Goal: Task Accomplishment & Management: Use online tool/utility

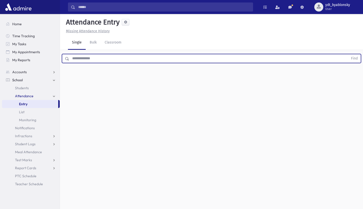
click at [92, 57] on input "text" at bounding box center [208, 58] width 279 height 9
type input "*"
click at [348, 54] on button "Find" at bounding box center [354, 58] width 13 height 9
click at [90, 59] on input "**********" at bounding box center [208, 58] width 279 height 9
click at [91, 59] on input "**********" at bounding box center [208, 58] width 279 height 9
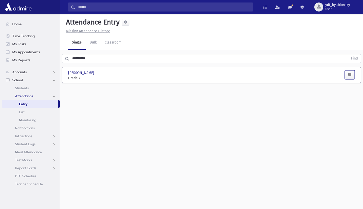
click at [350, 75] on icon "button" at bounding box center [350, 75] width 4 height 4
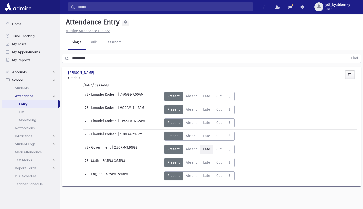
click at [207, 150] on span "Late" at bounding box center [206, 149] width 7 height 5
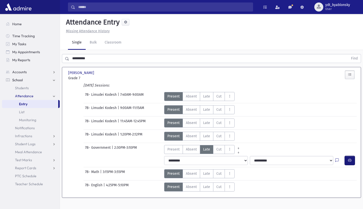
click at [349, 161] on icon "button" at bounding box center [350, 160] width 4 height 4
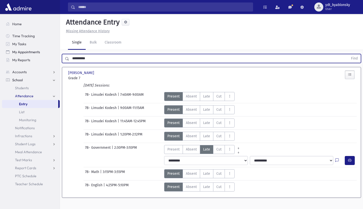
drag, startPoint x: 93, startPoint y: 58, endPoint x: 41, endPoint y: 54, distance: 52.2
click at [41, 54] on div "Search Results All Accounts" at bounding box center [181, 110] width 363 height 220
type input "****"
click at [348, 54] on button "Find" at bounding box center [354, 58] width 13 height 9
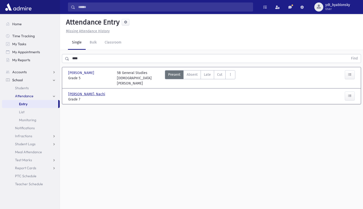
click at [79, 92] on span "[PERSON_NAME], Nachi" at bounding box center [87, 94] width 38 height 5
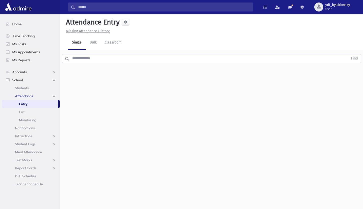
click at [84, 58] on input "text" at bounding box center [208, 58] width 279 height 9
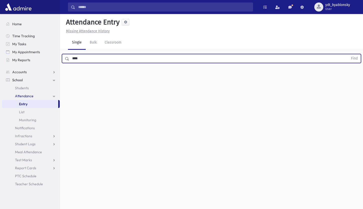
click at [348, 54] on button "Find" at bounding box center [354, 58] width 13 height 9
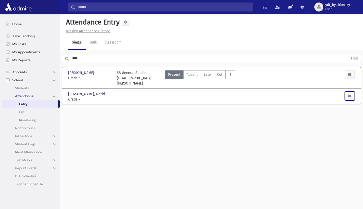
click at [350, 94] on icon "button" at bounding box center [350, 96] width 4 height 4
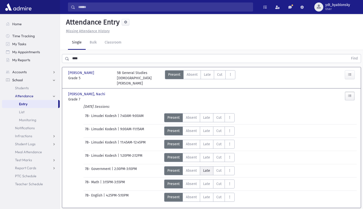
click at [208, 168] on span "Late" at bounding box center [206, 170] width 7 height 5
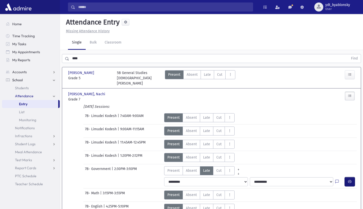
click at [353, 177] on button "button" at bounding box center [350, 181] width 10 height 9
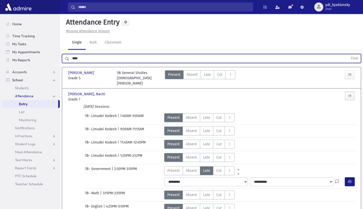
drag, startPoint x: 83, startPoint y: 61, endPoint x: 66, endPoint y: 59, distance: 17.1
click at [66, 59] on div "**** Find" at bounding box center [211, 58] width 299 height 9
click at [348, 54] on button "Find" at bounding box center [354, 58] width 13 height 9
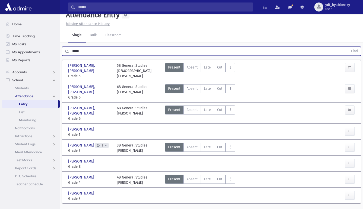
scroll to position [11, 0]
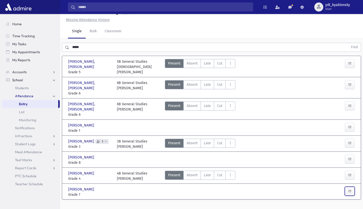
click at [351, 189] on icon "button" at bounding box center [350, 191] width 4 height 4
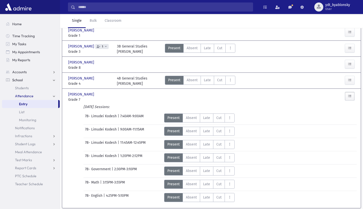
scroll to position [108, 0]
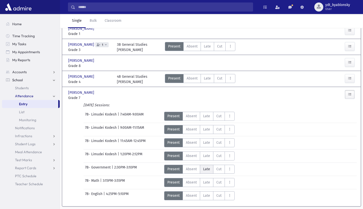
click at [207, 165] on label "Late L" at bounding box center [207, 169] width 14 height 9
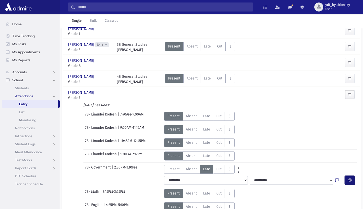
click at [350, 178] on icon "button" at bounding box center [350, 180] width 4 height 4
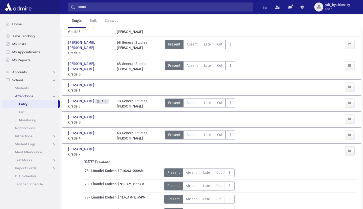
scroll to position [0, 0]
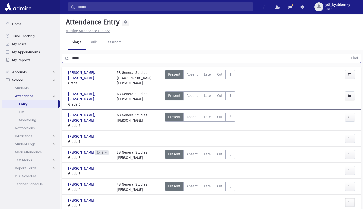
drag, startPoint x: 86, startPoint y: 58, endPoint x: 58, endPoint y: 58, distance: 27.3
click at [58, 58] on div "Search Results All Accounts" at bounding box center [181, 172] width 363 height 344
click at [348, 54] on button "Find" at bounding box center [354, 58] width 13 height 9
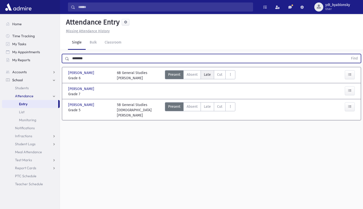
click at [206, 78] on label "Late L" at bounding box center [208, 74] width 14 height 9
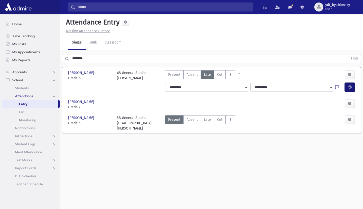
click at [351, 88] on icon "button" at bounding box center [350, 87] width 4 height 4
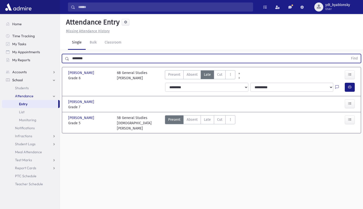
drag, startPoint x: 91, startPoint y: 59, endPoint x: 64, endPoint y: 57, distance: 27.1
click at [64, 57] on div "******** Find" at bounding box center [211, 58] width 299 height 9
type input "********"
click at [348, 54] on button "Find" at bounding box center [354, 58] width 13 height 9
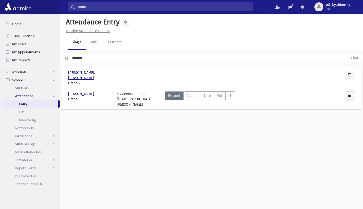
click at [91, 74] on span "[PERSON_NAME], [PERSON_NAME]" at bounding box center [90, 75] width 44 height 11
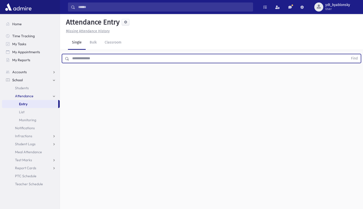
click at [86, 60] on input "text" at bounding box center [208, 58] width 279 height 9
click at [348, 54] on button "Find" at bounding box center [354, 58] width 13 height 9
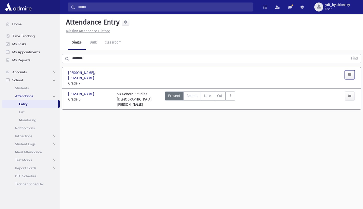
click at [350, 75] on icon "button" at bounding box center [350, 75] width 4 height 4
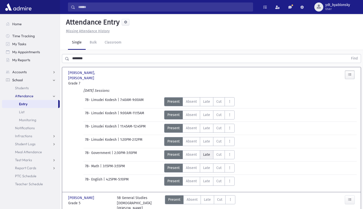
click at [205, 152] on span "Late" at bounding box center [206, 154] width 7 height 5
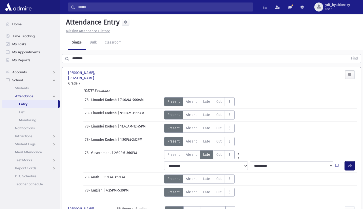
click at [350, 164] on icon "button" at bounding box center [350, 166] width 4 height 4
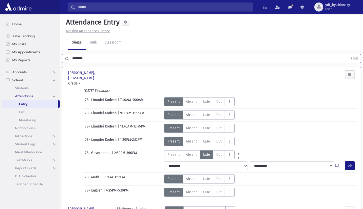
drag, startPoint x: 89, startPoint y: 59, endPoint x: 69, endPoint y: 59, distance: 19.5
click at [69, 59] on input "********" at bounding box center [208, 58] width 279 height 9
type input "******"
click at [348, 54] on button "Find" at bounding box center [354, 58] width 13 height 9
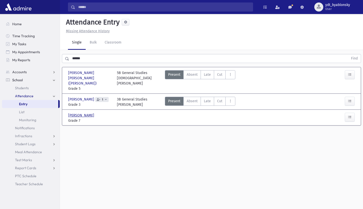
click at [82, 113] on span "[PERSON_NAME]" at bounding box center [81, 115] width 27 height 5
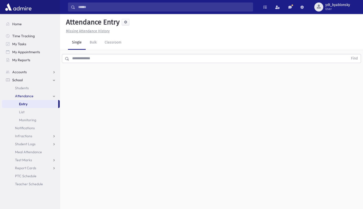
click at [86, 60] on input "text" at bounding box center [208, 58] width 279 height 9
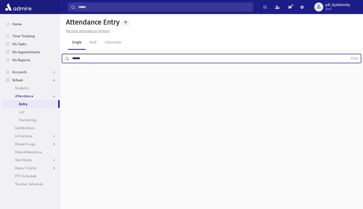
click at [348, 54] on button "Find" at bounding box center [354, 58] width 13 height 9
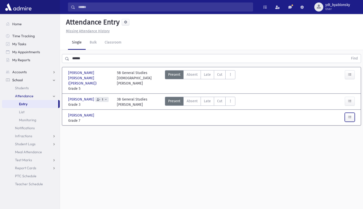
click at [354, 113] on button "button" at bounding box center [350, 117] width 10 height 9
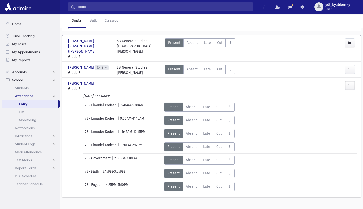
scroll to position [33, 0]
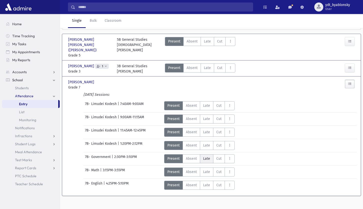
click at [204, 156] on label "Late L" at bounding box center [207, 158] width 14 height 9
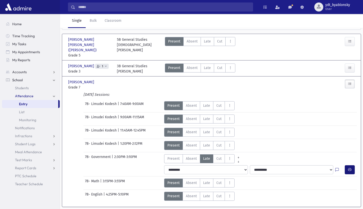
click at [351, 168] on icon "button" at bounding box center [350, 170] width 4 height 4
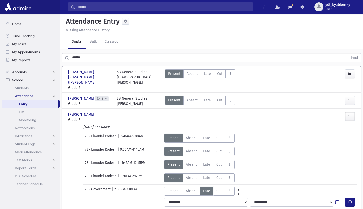
scroll to position [0, 0]
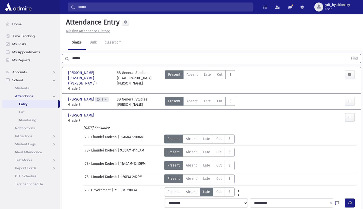
drag, startPoint x: 87, startPoint y: 58, endPoint x: 68, endPoint y: 58, distance: 18.8
click at [68, 58] on div "****** Find" at bounding box center [211, 58] width 299 height 9
click at [348, 54] on button "Find" at bounding box center [354, 58] width 13 height 9
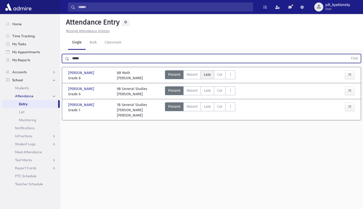
click at [208, 76] on span "Late" at bounding box center [207, 74] width 7 height 5
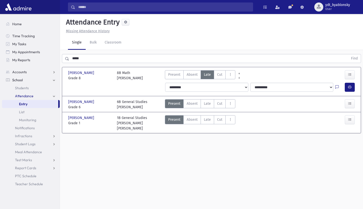
drag, startPoint x: 356, startPoint y: 86, endPoint x: 353, endPoint y: 87, distance: 3.4
click at [351, 88] on icon "button" at bounding box center [350, 87] width 4 height 4
click at [350, 87] on icon "button" at bounding box center [350, 87] width 4 height 4
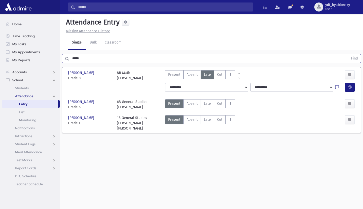
drag, startPoint x: 93, startPoint y: 60, endPoint x: 60, endPoint y: 55, distance: 33.3
click at [60, 55] on div "***** Find" at bounding box center [211, 57] width 303 height 15
type input "*****"
click at [348, 54] on button "Find" at bounding box center [354, 58] width 13 height 9
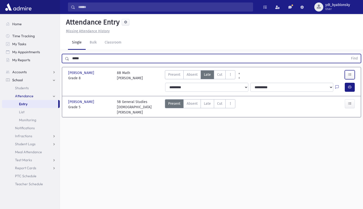
click at [352, 75] on icon "button" at bounding box center [350, 75] width 4 height 4
